Goal: Task Accomplishment & Management: Use online tool/utility

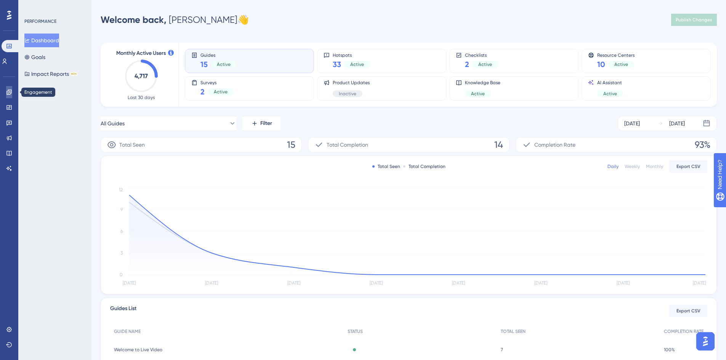
click at [11, 92] on icon at bounding box center [9, 92] width 6 height 6
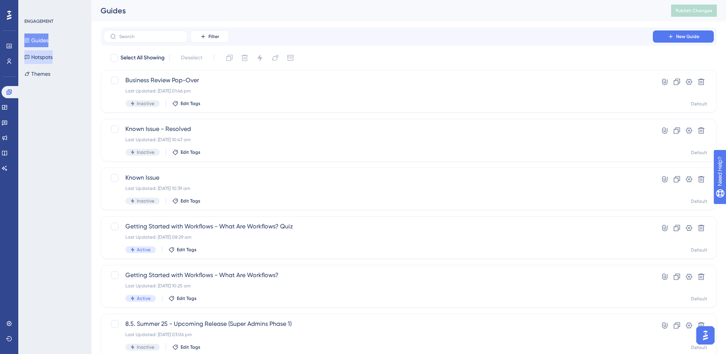
click at [46, 59] on button "Hotspots" at bounding box center [38, 57] width 28 height 14
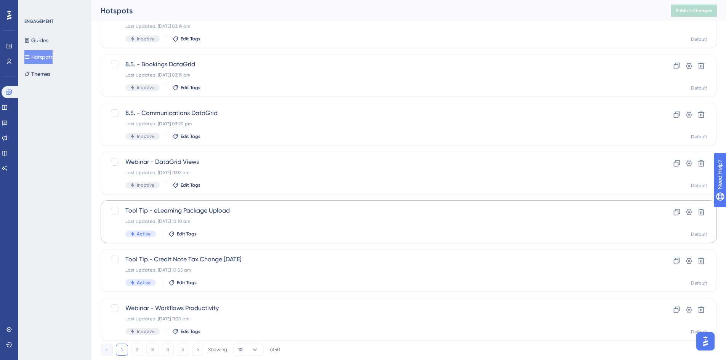
scroll to position [231, 0]
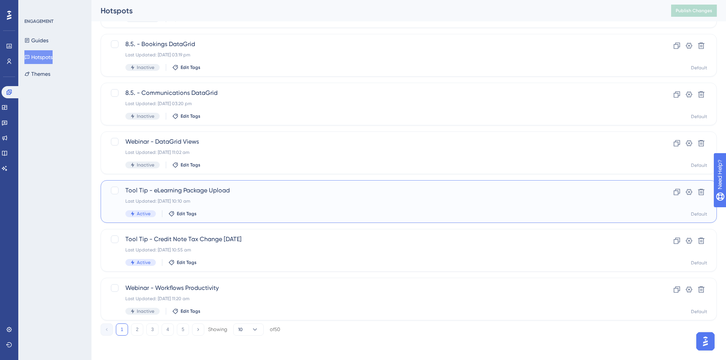
click at [410, 198] on div "Tool Tip - eLearning Package Upload Last Updated: [DATE] 10:10 am Active Edit T…" at bounding box center [378, 201] width 506 height 31
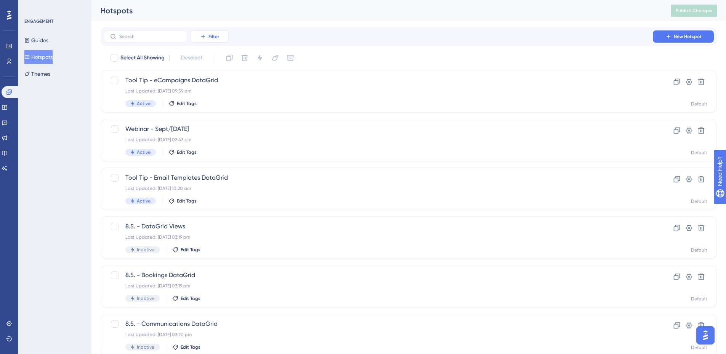
click at [205, 37] on icon at bounding box center [203, 37] width 6 height 6
click at [219, 108] on div "Status Status" at bounding box center [217, 103] width 31 height 15
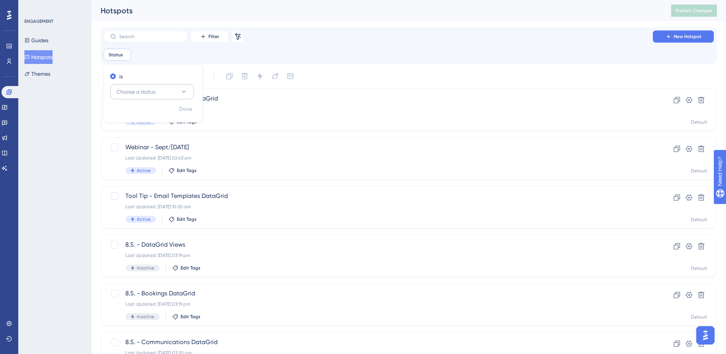
click at [146, 94] on span "Choose a status" at bounding box center [136, 91] width 39 height 9
click at [149, 112] on div "Active Active" at bounding box center [152, 114] width 62 height 15
click at [416, 55] on div "Status is Active Active Remove is Active Done" at bounding box center [409, 55] width 610 height 12
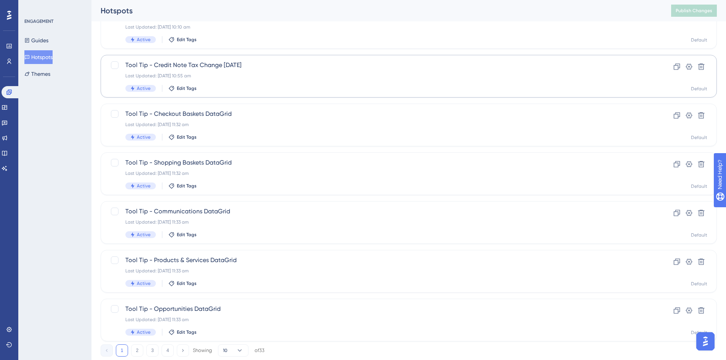
scroll to position [250, 0]
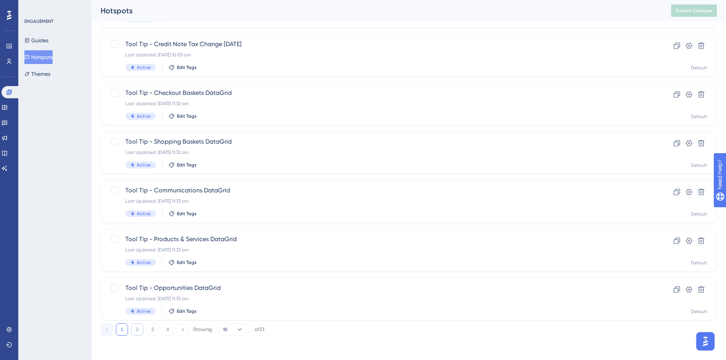
click at [132, 334] on button "2" at bounding box center [137, 329] width 12 height 12
click at [303, 245] on div "Tool Tip - Send Email > Email Template Last Updated: [DATE] 11:03 am Active Edi…" at bounding box center [378, 250] width 506 height 31
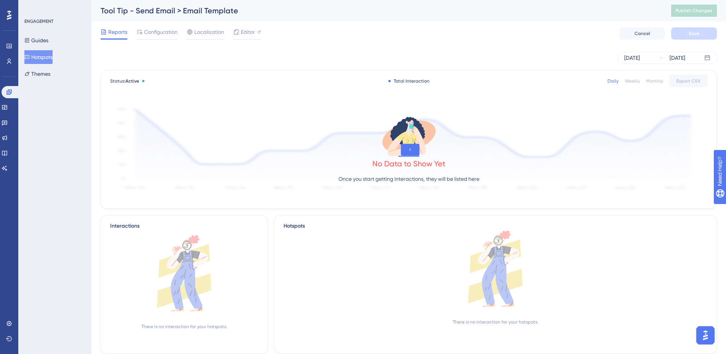
click at [43, 61] on button "Hotspots" at bounding box center [38, 57] width 28 height 14
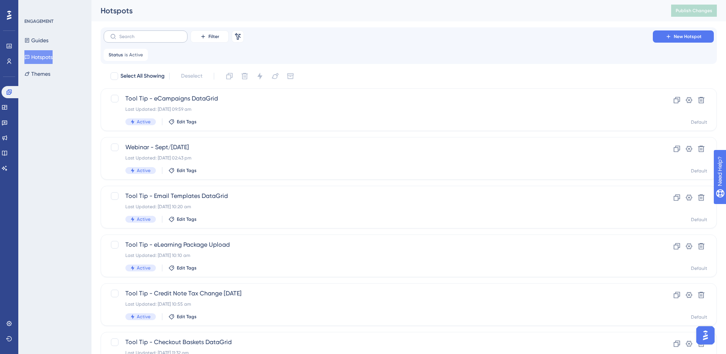
click at [178, 32] on label at bounding box center [146, 36] width 84 height 12
click at [178, 34] on input "text" at bounding box center [150, 36] width 62 height 5
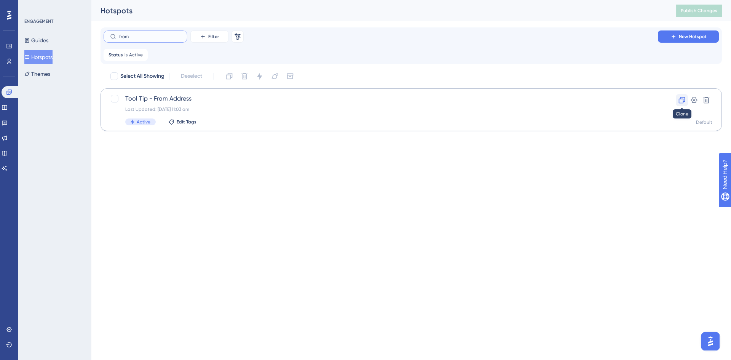
type input "from"
click at [684, 98] on icon at bounding box center [682, 100] width 8 height 8
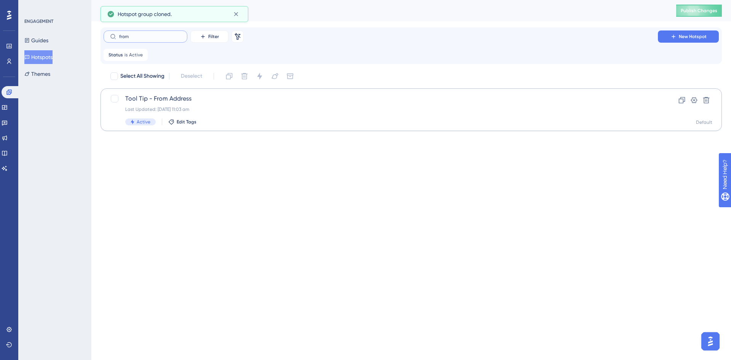
click at [146, 35] on input "from" at bounding box center [150, 36] width 62 height 5
click at [143, 55] on div "Status is Active Active Remove" at bounding box center [126, 55] width 44 height 12
click at [142, 55] on icon at bounding box center [142, 55] width 5 height 5
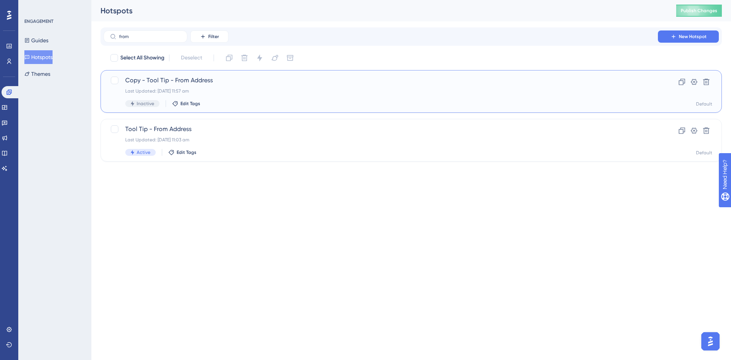
click at [228, 83] on span "Copy - Tool Tip - From Address" at bounding box center [380, 80] width 511 height 9
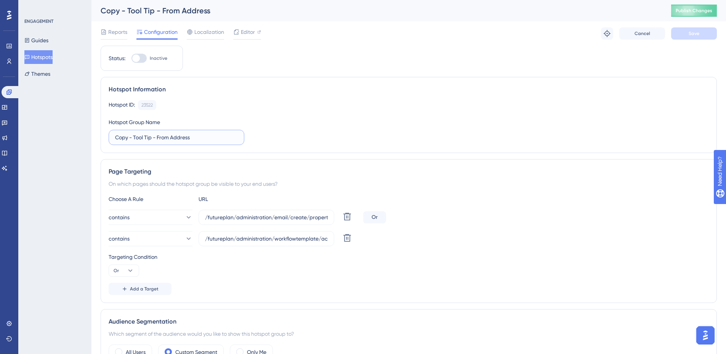
drag, startPoint x: 137, startPoint y: 136, endPoint x: 50, endPoint y: 136, distance: 86.5
type input "Tool Tip - Teams Integration"
click at [341, 130] on div "Hotspot ID: 23522 Copy Hotspot Group Name Tool Tip - Teams Integration" at bounding box center [409, 122] width 600 height 45
click at [239, 216] on input "/futureplan/administration/email/create/properties.aspx" at bounding box center [266, 217] width 123 height 8
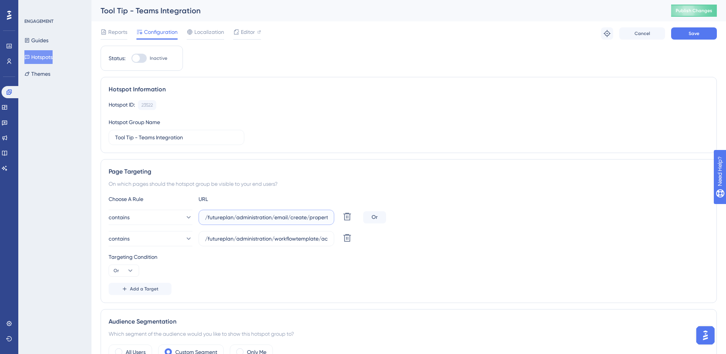
click at [239, 216] on input "/futureplan/administration/email/create/properties.aspx" at bounding box center [266, 217] width 123 height 8
paste input "coursedate/web/detail"
type input "/futureplan/administration/coursedate/web/details.aspx"
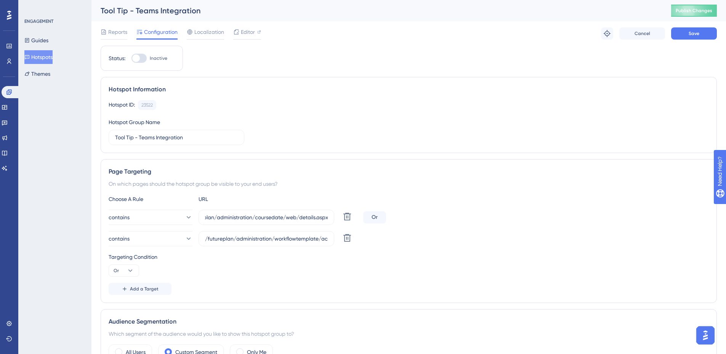
drag, startPoint x: 471, startPoint y: 243, endPoint x: 386, endPoint y: 242, distance: 85.3
click at [469, 243] on div "contains /futureplan/administration/workflowtemplate/actions/details.aspx Delete" at bounding box center [409, 238] width 600 height 15
click at [352, 240] on button at bounding box center [347, 238] width 14 height 14
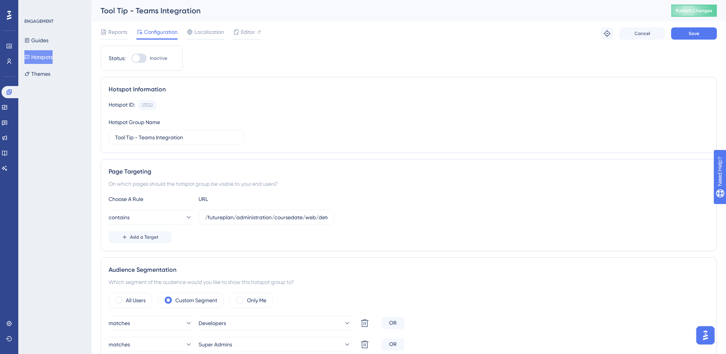
drag, startPoint x: 531, startPoint y: 236, endPoint x: 530, endPoint y: 231, distance: 5.0
click at [531, 236] on div "Add a Target" at bounding box center [409, 237] width 600 height 12
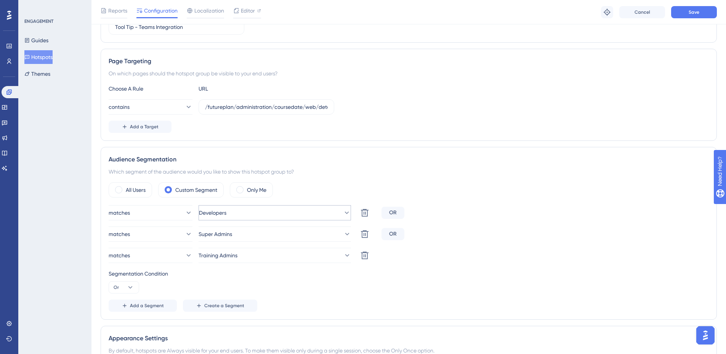
scroll to position [114, 0]
click at [366, 235] on icon at bounding box center [364, 233] width 9 height 9
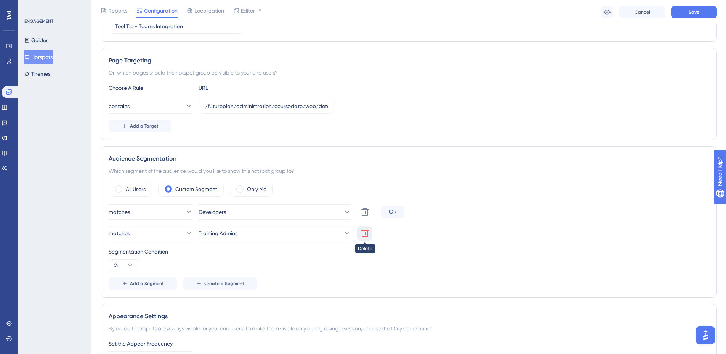
click at [366, 235] on icon at bounding box center [364, 233] width 9 height 9
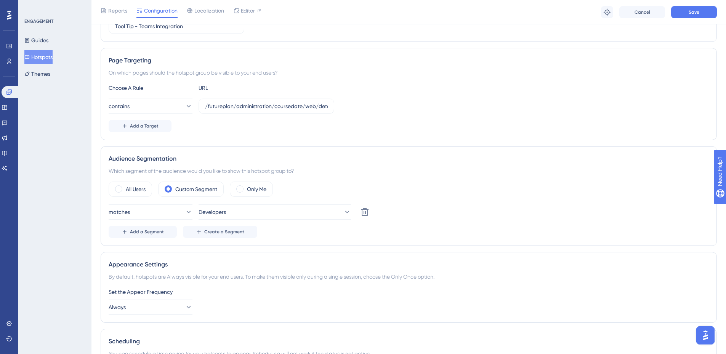
click at [599, 232] on div "Add a Segment Create a Segment" at bounding box center [409, 232] width 600 height 12
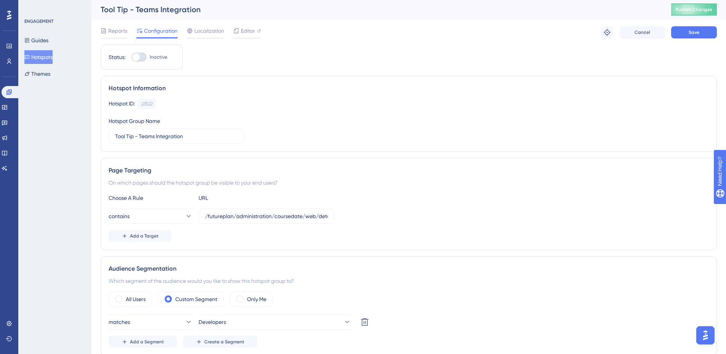
scroll to position [0, 0]
click at [688, 38] on button "Save" at bounding box center [694, 33] width 46 height 12
click at [142, 57] on div at bounding box center [138, 58] width 15 height 9
click at [131, 58] on input "Inactive" at bounding box center [131, 58] width 0 height 0
checkbox input "true"
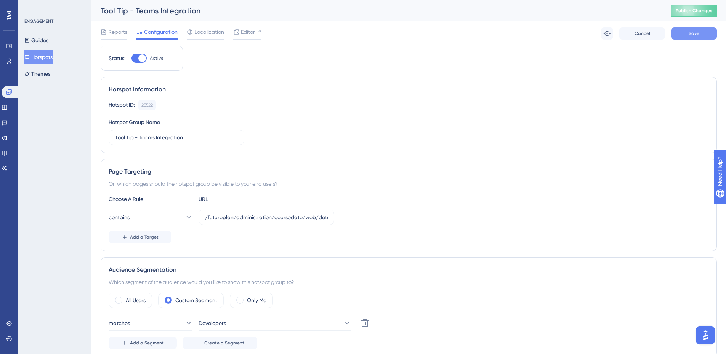
click at [689, 36] on span "Save" at bounding box center [693, 33] width 11 height 6
click at [692, 15] on button "Publish Changes" at bounding box center [694, 11] width 46 height 12
